Goal: Transaction & Acquisition: Purchase product/service

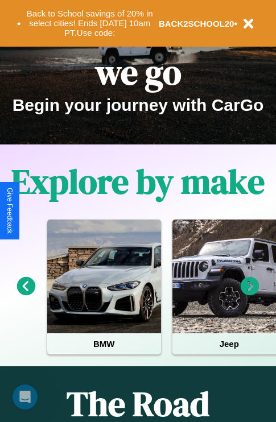
scroll to position [175, 0]
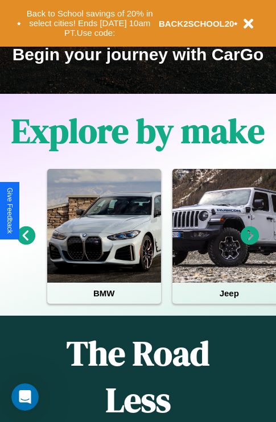
click at [249, 243] on icon at bounding box center [249, 235] width 19 height 19
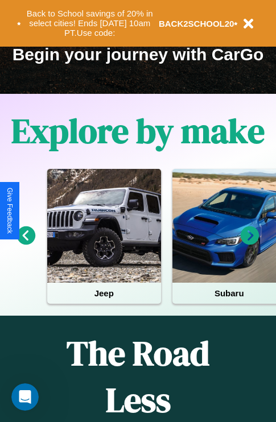
click at [249, 243] on icon at bounding box center [249, 235] width 19 height 19
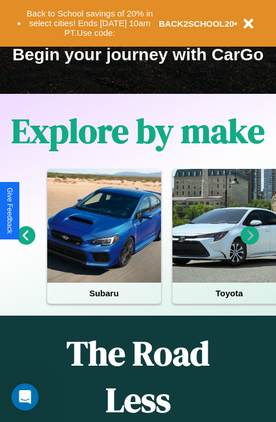
click at [249, 243] on icon at bounding box center [249, 235] width 19 height 19
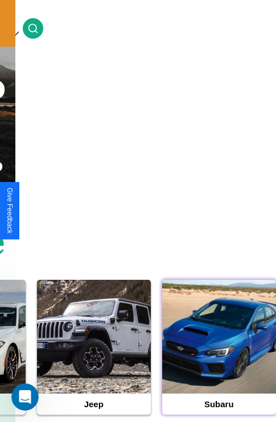
click at [218, 354] on div at bounding box center [219, 336] width 114 height 114
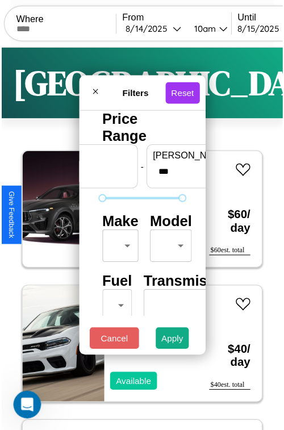
scroll to position [34, 0]
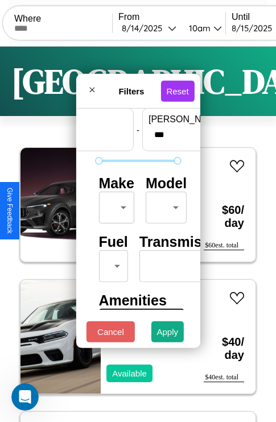
click at [114, 205] on body "CarGo Where From 8 / 14 / 2025 10am Until 8 / 15 / 2025 10am Become a Host Logi…" at bounding box center [138, 234] width 276 height 469
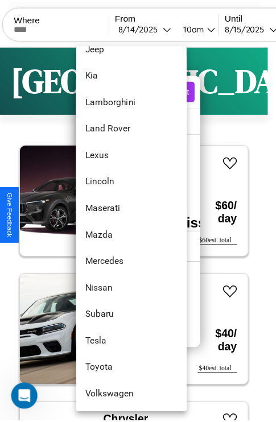
scroll to position [615, 0]
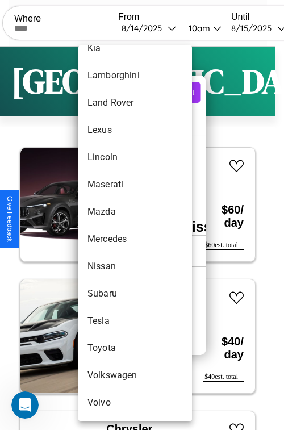
click at [114, 294] on li "Subaru" at bounding box center [135, 293] width 114 height 27
type input "******"
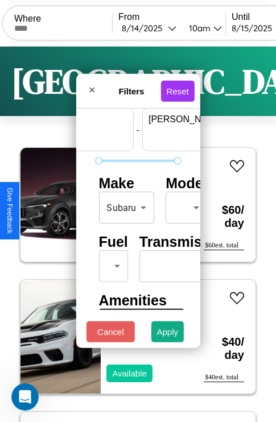
scroll to position [34, 70]
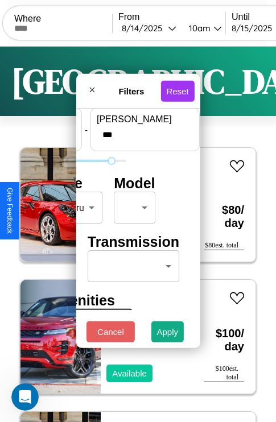
type input "***"
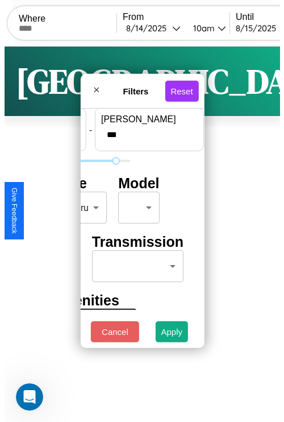
scroll to position [34, 0]
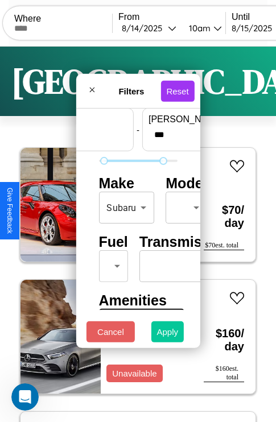
type input "**"
click at [168, 334] on button "Apply" at bounding box center [167, 331] width 33 height 21
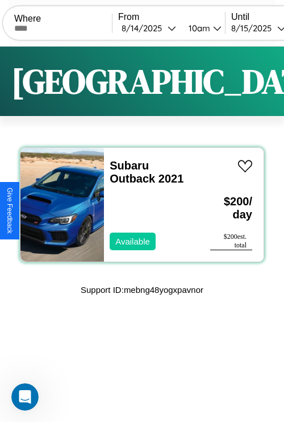
click at [137, 205] on div "Subaru Outback 2021 Available" at bounding box center [151, 205] width 95 height 114
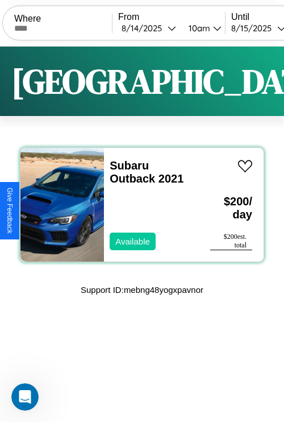
click at [137, 205] on div "Subaru Outback 2021 Available" at bounding box center [151, 205] width 95 height 114
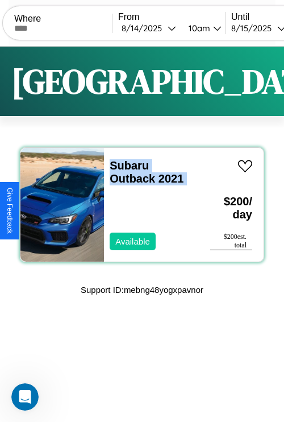
click at [137, 205] on div "Subaru Outback 2021 Available" at bounding box center [151, 205] width 95 height 114
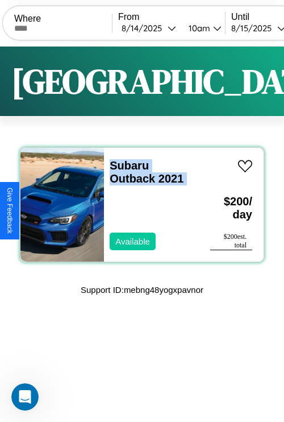
click at [137, 205] on div "Subaru Outback 2021 Available" at bounding box center [151, 205] width 95 height 114
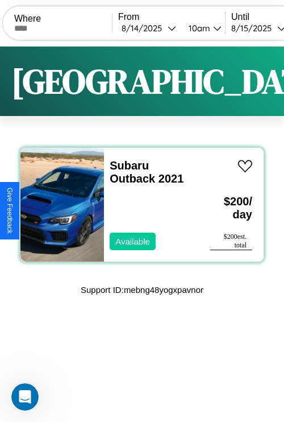
click at [137, 205] on div "Subaru Outback 2021 Available" at bounding box center [151, 205] width 95 height 114
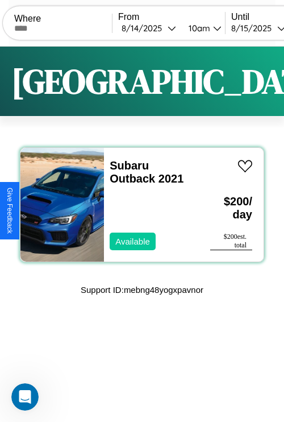
click at [137, 205] on div "Subaru Outback 2021 Available" at bounding box center [151, 205] width 95 height 114
click at [126, 165] on link "Subaru Outback 2021" at bounding box center [147, 172] width 74 height 26
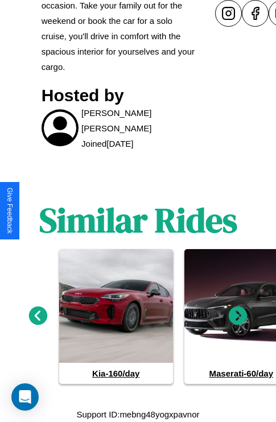
scroll to position [615, 0]
click at [237, 316] on icon at bounding box center [237, 315] width 19 height 19
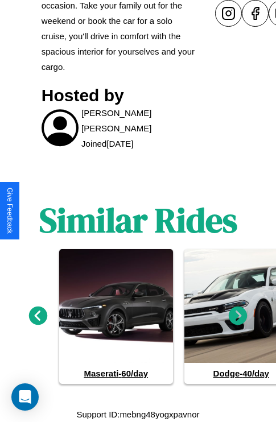
click at [37, 316] on icon at bounding box center [38, 315] width 19 height 19
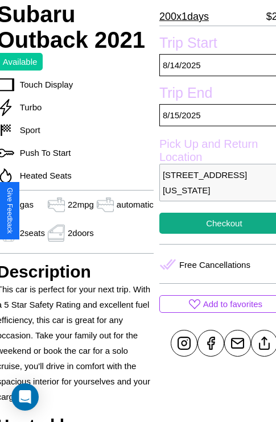
scroll to position [232, 48]
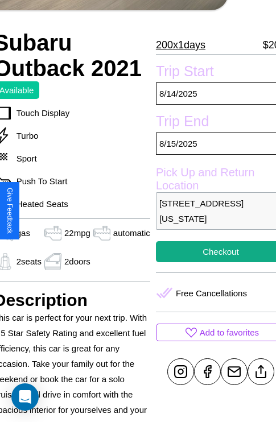
click at [211, 211] on p "[STREET_ADDRESS][US_STATE]" at bounding box center [221, 210] width 130 height 37
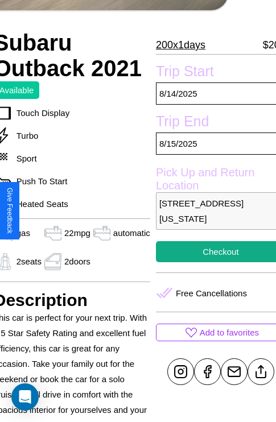
click at [211, 211] on p "[STREET_ADDRESS][US_STATE]" at bounding box center [221, 210] width 130 height 37
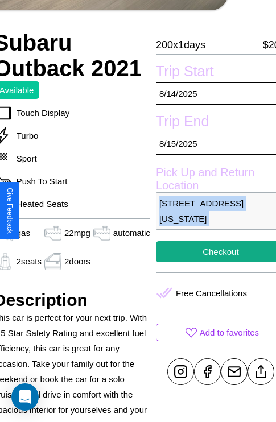
click at [211, 211] on p "[STREET_ADDRESS][US_STATE]" at bounding box center [221, 210] width 130 height 37
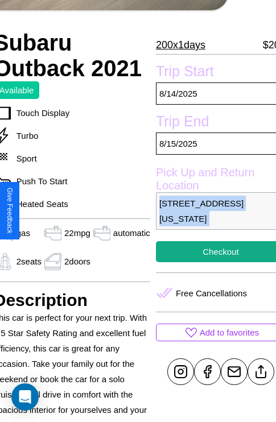
click at [211, 211] on p "[STREET_ADDRESS][US_STATE]" at bounding box center [221, 210] width 130 height 37
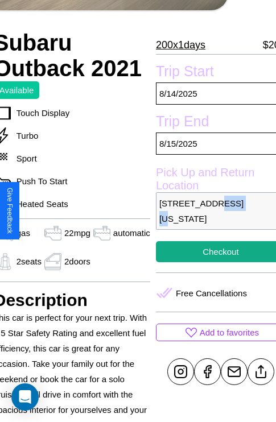
click at [211, 211] on p "[STREET_ADDRESS][US_STATE]" at bounding box center [221, 210] width 130 height 37
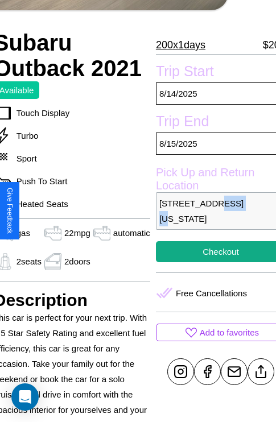
click at [211, 211] on p "[STREET_ADDRESS][US_STATE]" at bounding box center [221, 210] width 130 height 37
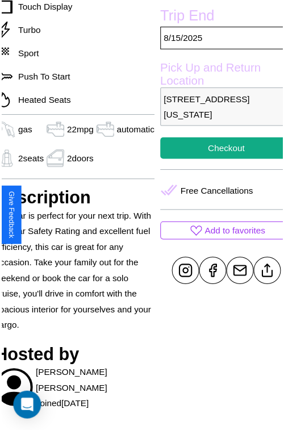
scroll to position [354, 48]
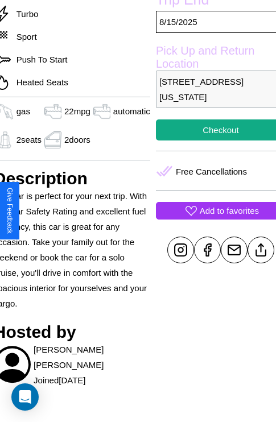
click at [211, 210] on p "Add to favorites" at bounding box center [228, 210] width 59 height 15
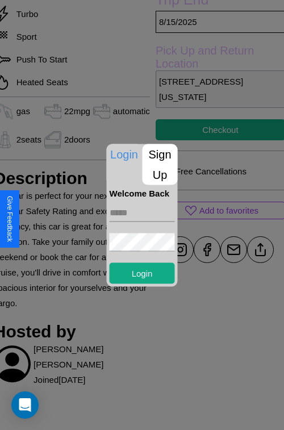
click at [142, 215] on input "text" at bounding box center [142, 212] width 65 height 18
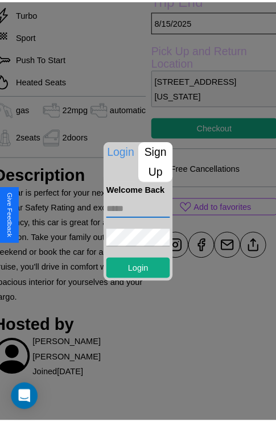
scroll to position [389, 48]
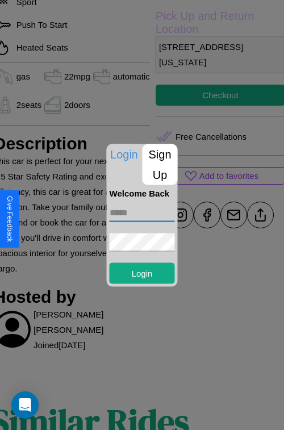
click at [251, 215] on div at bounding box center [142, 215] width 284 height 430
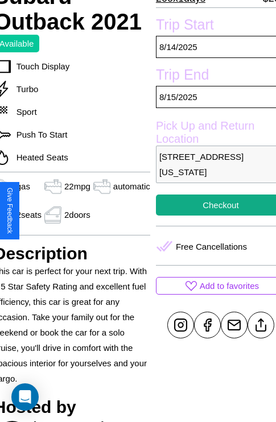
scroll to position [273, 48]
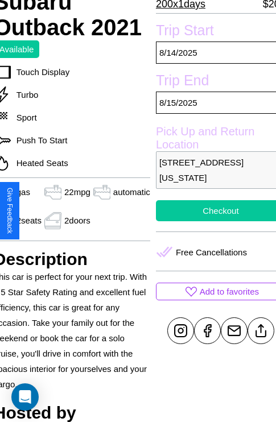
click at [211, 210] on button "Checkout" at bounding box center [221, 210] width 130 height 21
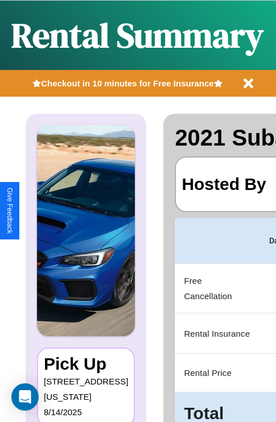
scroll to position [0, 215]
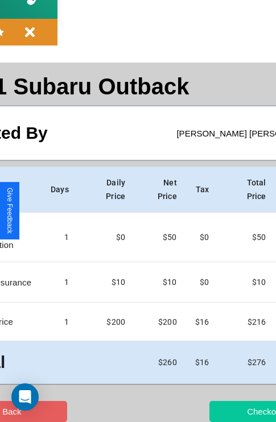
click at [220, 411] on button "Checkout" at bounding box center [264, 410] width 111 height 21
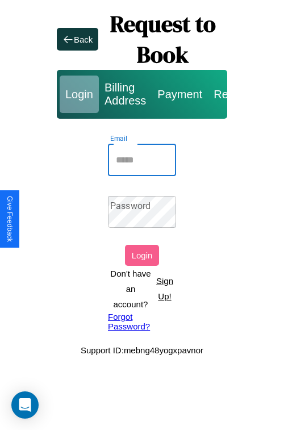
click at [142, 160] on input "Email" at bounding box center [142, 160] width 68 height 32
type input "**********"
click at [142, 321] on link "Forgot Password?" at bounding box center [142, 321] width 68 height 19
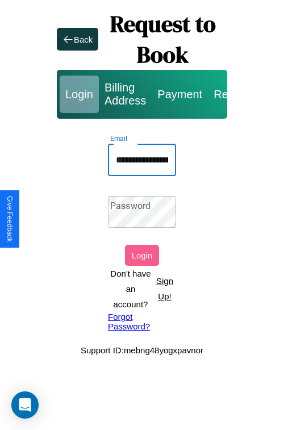
scroll to position [0, 50]
